Goal: Task Accomplishment & Management: Complete application form

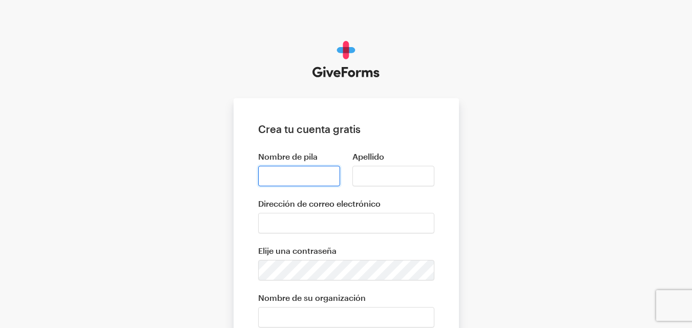
click at [277, 179] on input "Nombre de pila" at bounding box center [299, 176] width 82 height 20
type input "carmen"
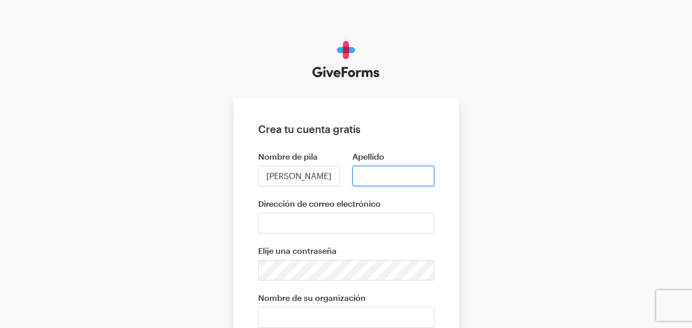
click at [385, 176] on input "Apellido" at bounding box center [394, 176] width 82 height 20
type input "grateron"
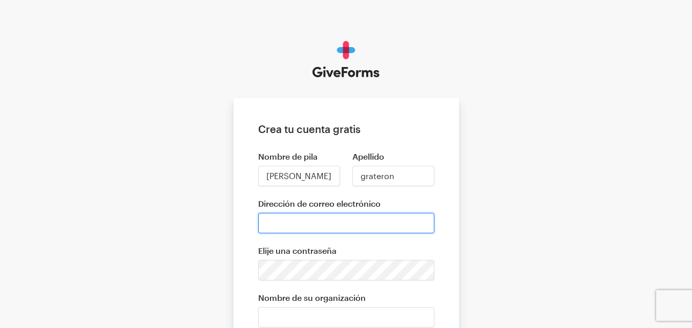
click at [311, 230] on input "Dirección de correo electrónico" at bounding box center [346, 223] width 176 height 20
type input "c.j.g.p.abril@gmail.com"
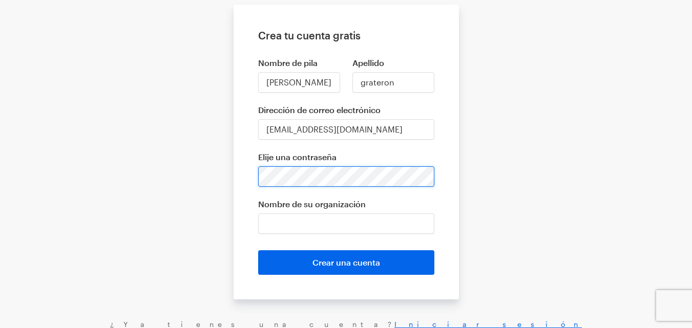
scroll to position [97, 0]
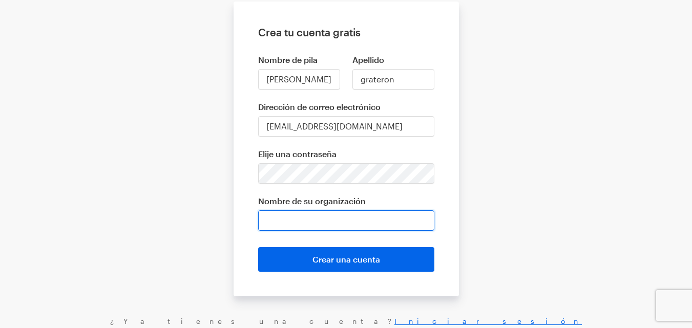
click at [311, 221] on input "Nombre de su organización" at bounding box center [346, 221] width 176 height 20
type input "w"
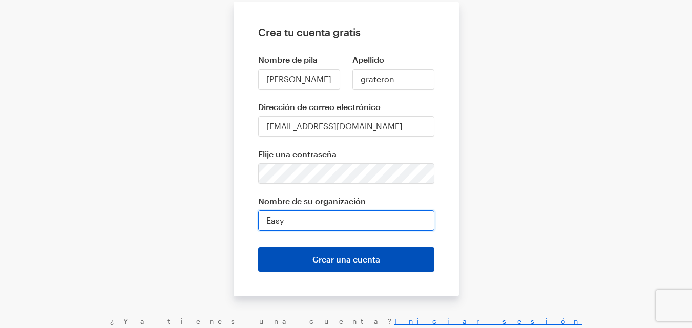
type input "Easy"
click at [358, 255] on font "Crear una cuenta" at bounding box center [347, 260] width 68 height 10
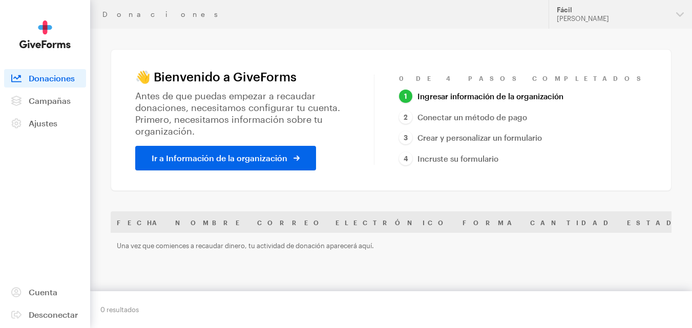
click at [673, 49] on main "Donaciones 👋 Bienvenido a GiveForms Antes de que puedas empezar a recaudar dona…" at bounding box center [346, 252] width 692 height 446
click at [29, 105] on font "Campañas" at bounding box center [50, 101] width 42 height 10
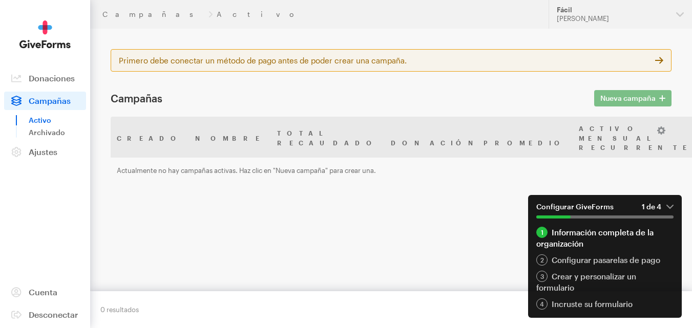
click at [672, 206] on em "1 de 4" at bounding box center [658, 206] width 32 height 9
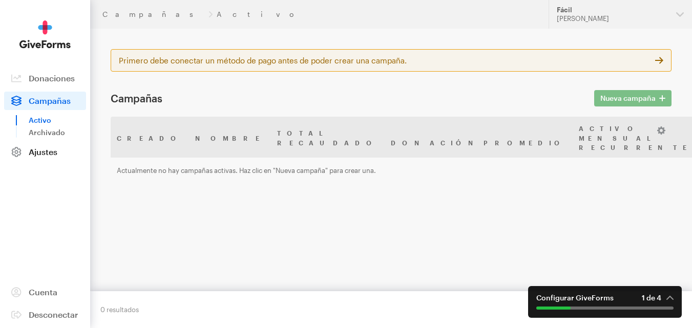
click at [42, 152] on font "Ajustes" at bounding box center [43, 152] width 29 height 10
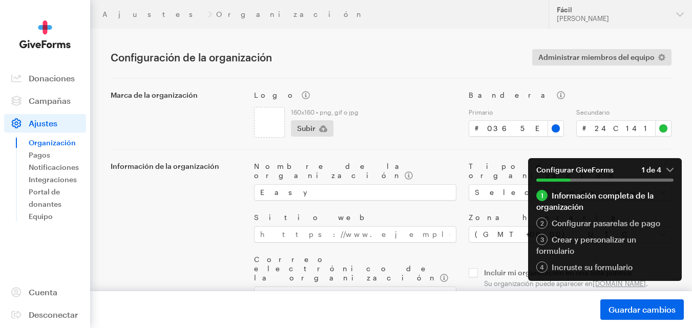
click at [670, 176] on button "Configurar GiveForms 1 de 4" at bounding box center [605, 174] width 154 height 32
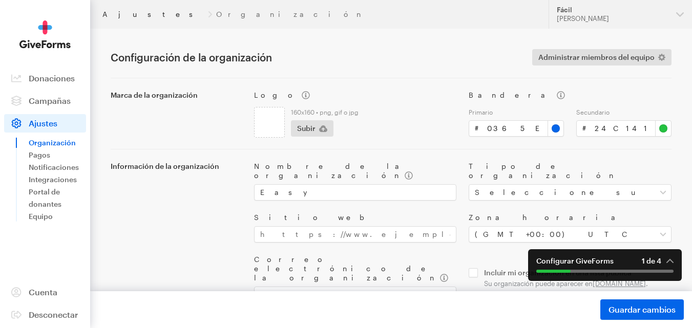
click at [119, 15] on font "Ajustes" at bounding box center [152, 14] width 101 height 9
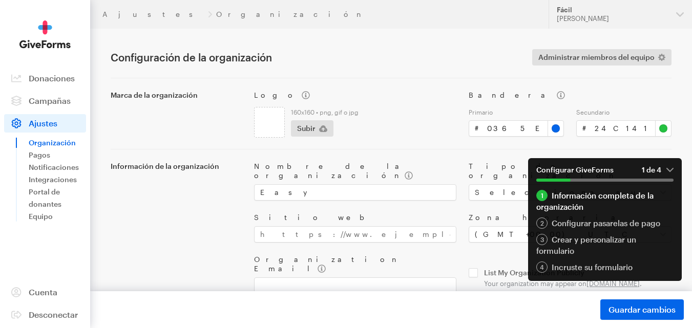
click at [154, 15] on div "Ajustes Organización" at bounding box center [319, 14] width 434 height 8
